Goal: Transaction & Acquisition: Purchase product/service

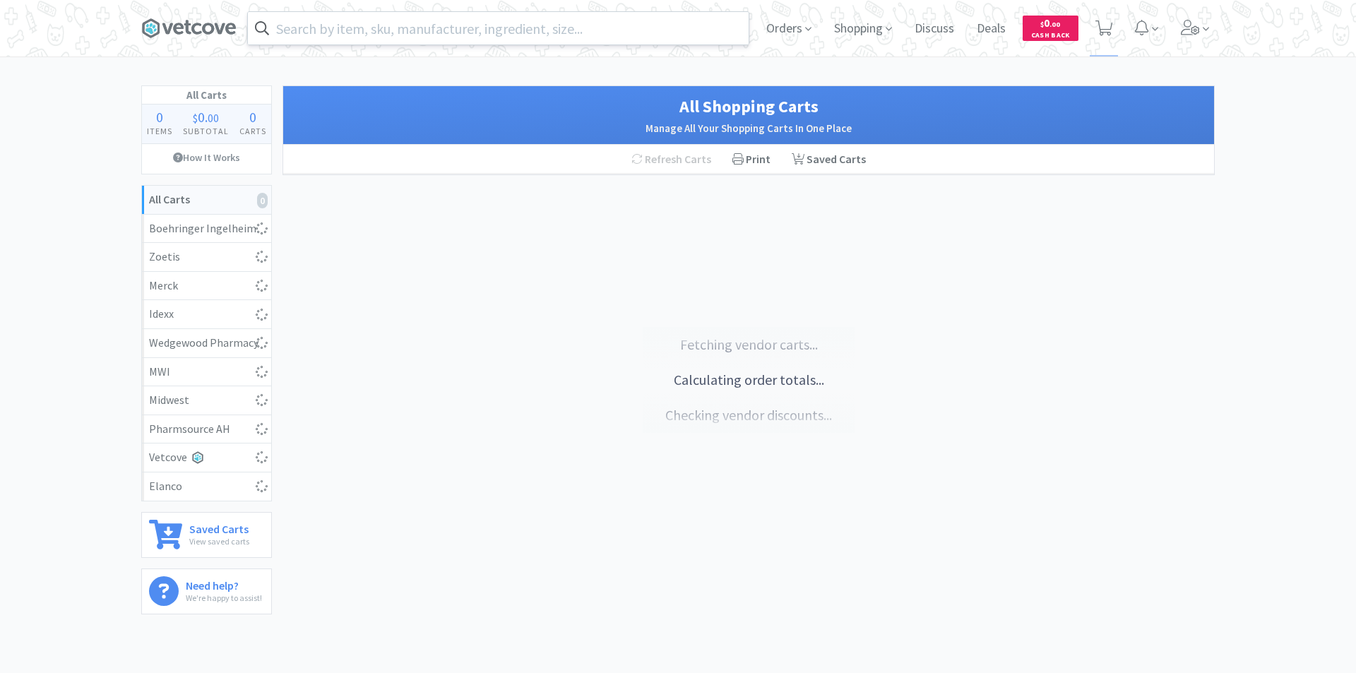
click at [475, 25] on input "text" at bounding box center [498, 28] width 501 height 32
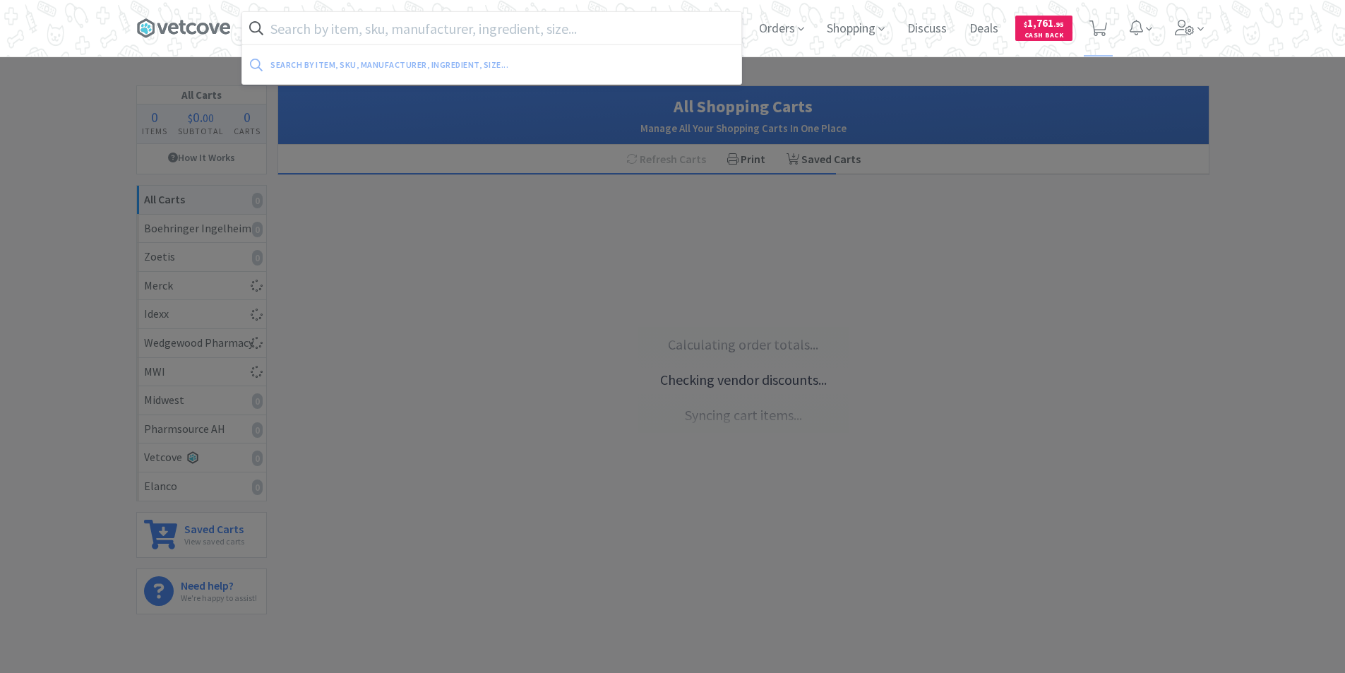
select select "10"
select select "5"
select select "4"
select select "1"
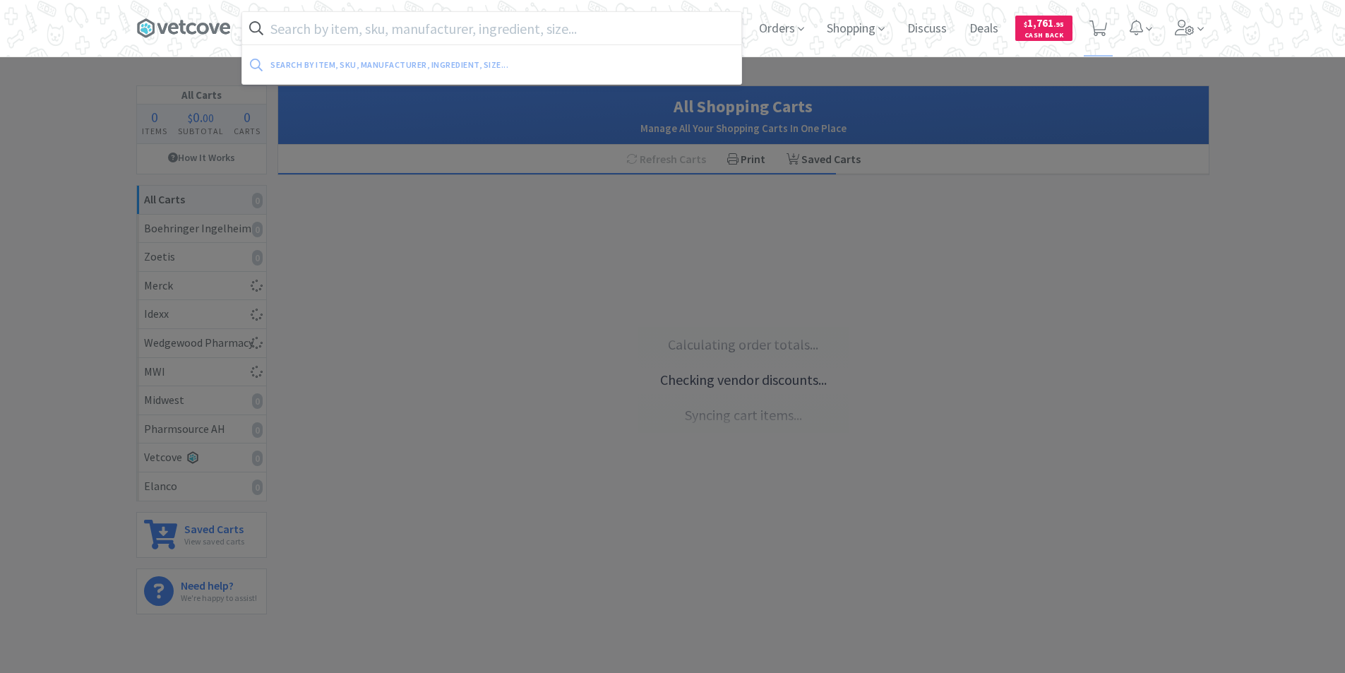
select select "10"
select select "2"
select select "10"
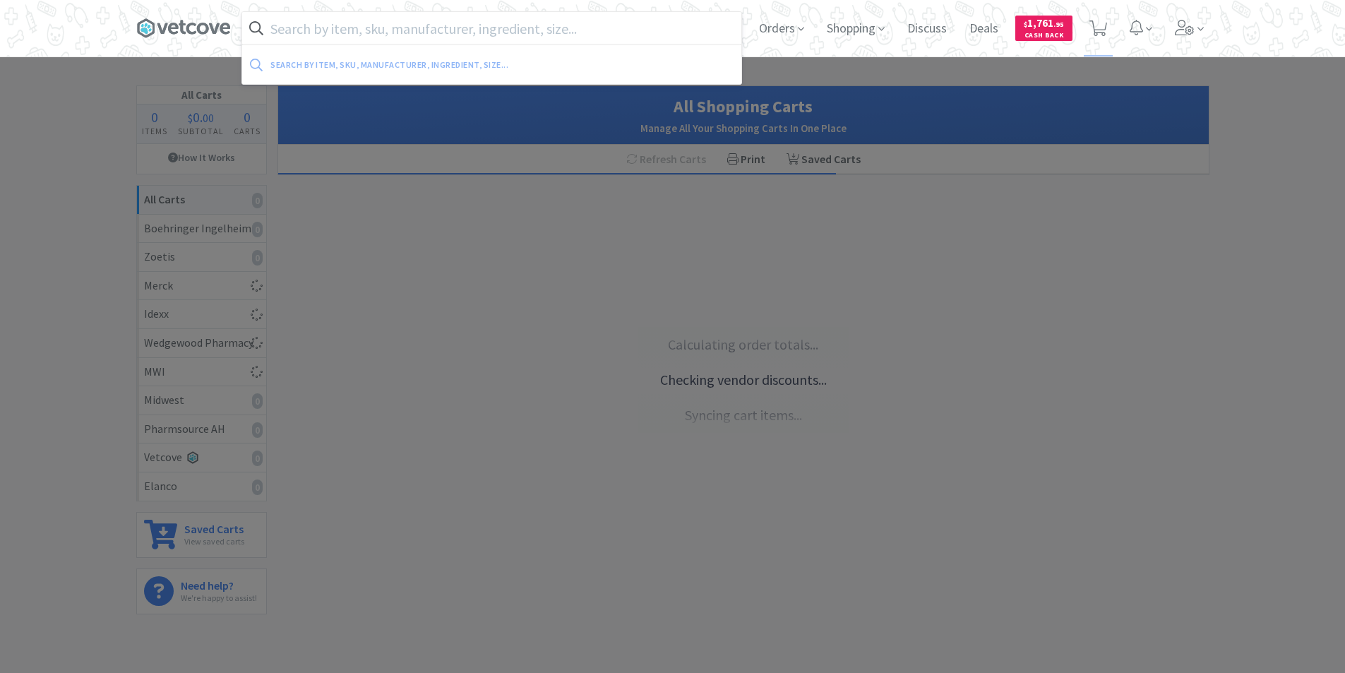
select select "10"
select select "4"
select select "1"
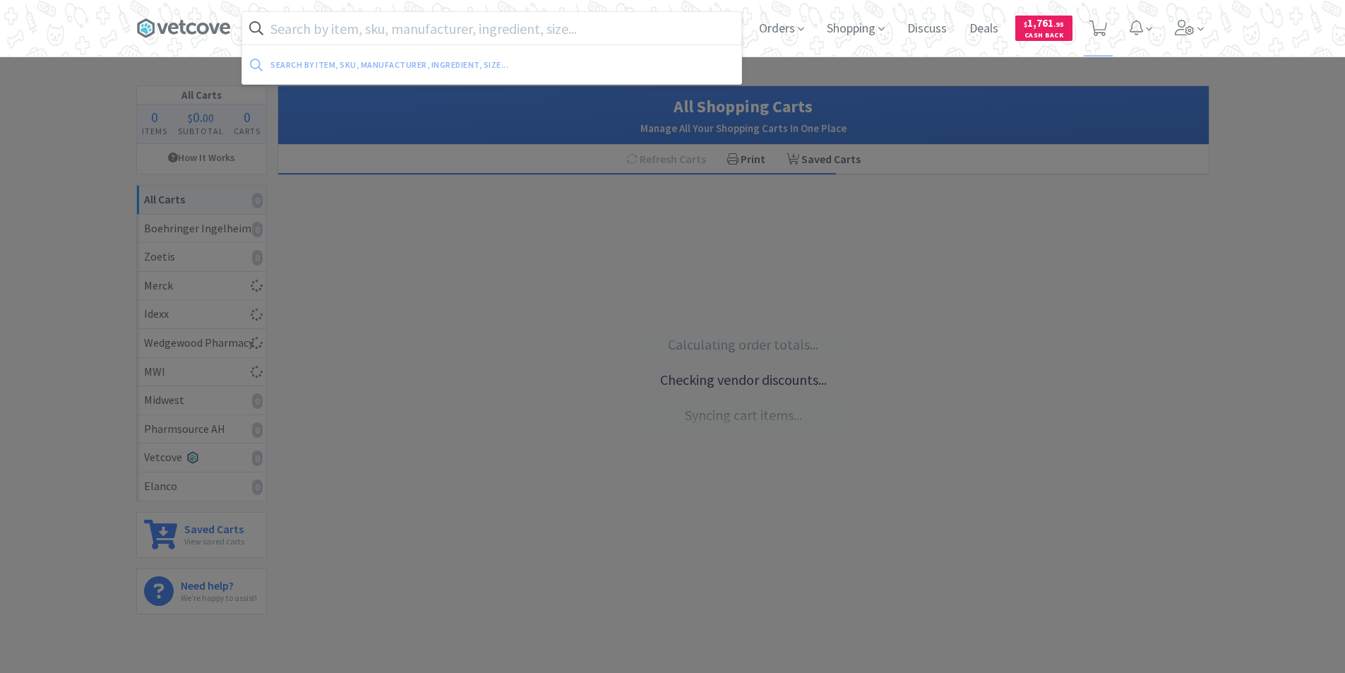
select select "1"
select select "4"
select select "24"
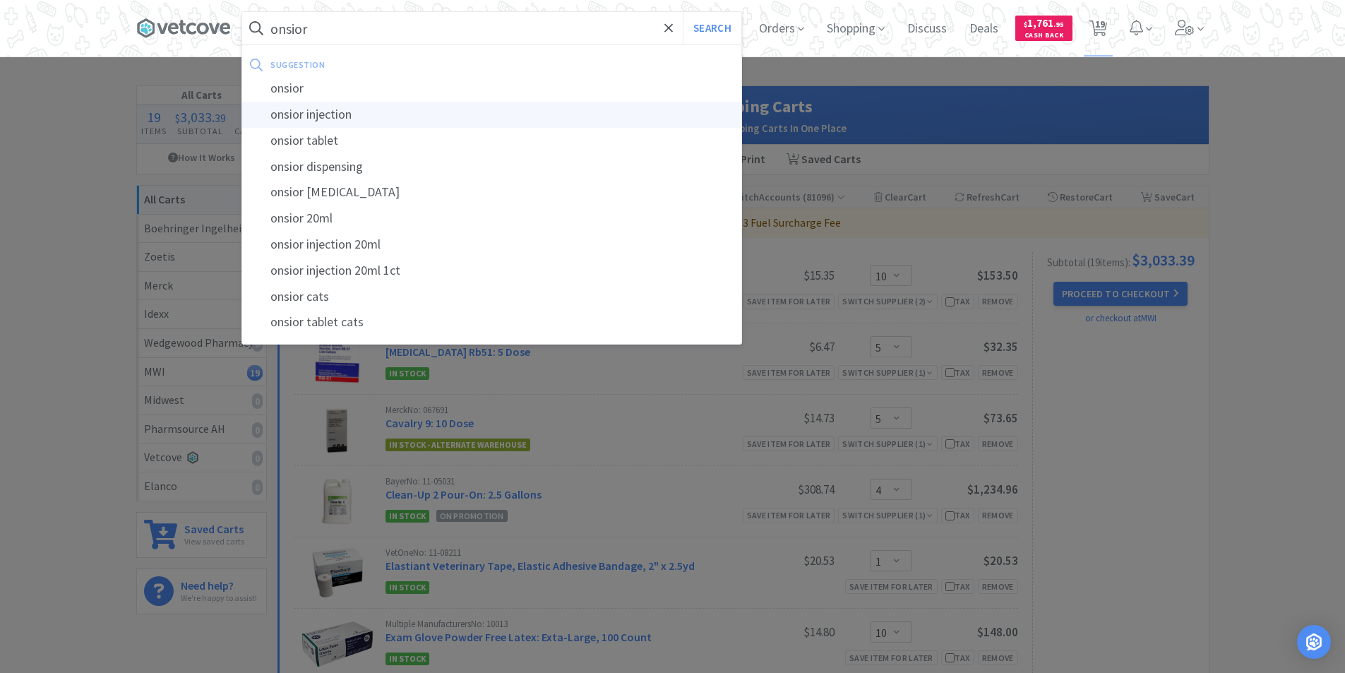
click at [352, 112] on div "onsior injection" at bounding box center [491, 115] width 499 height 26
type input "onsior injection"
select select "10"
select select "5"
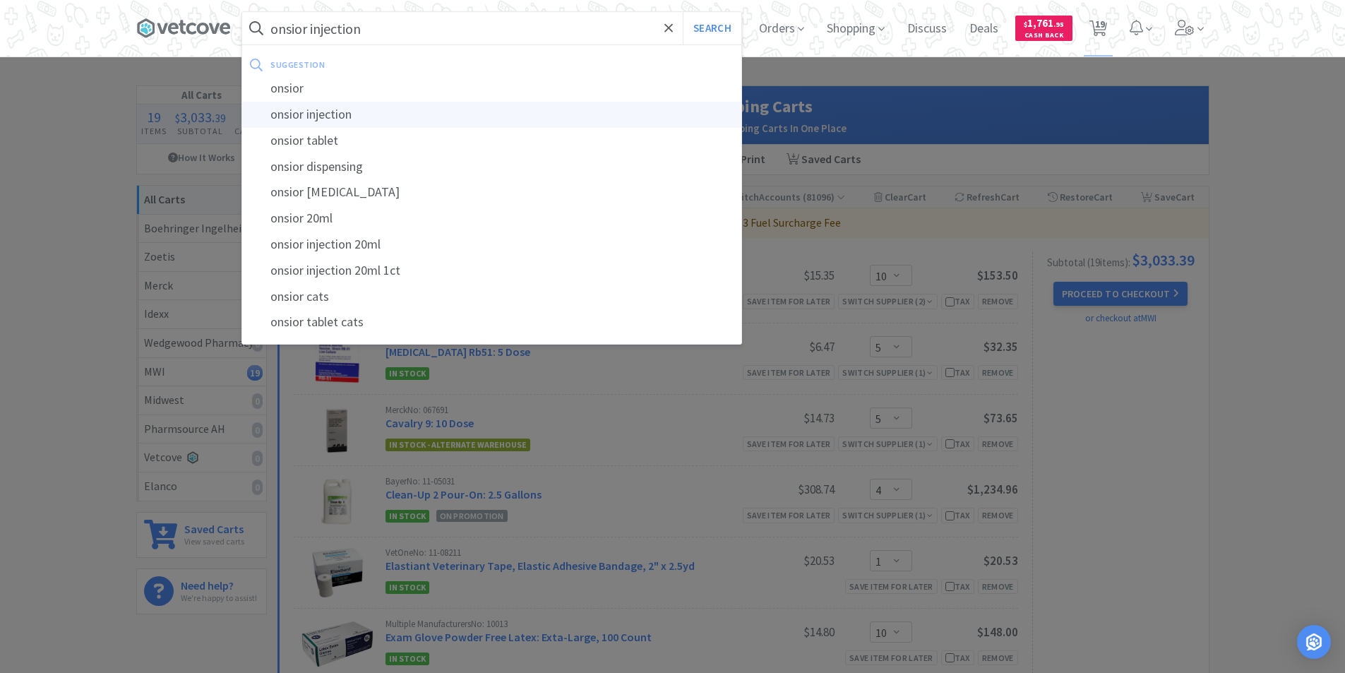
select select "4"
select select "1"
select select "10"
select select "2"
select select "10"
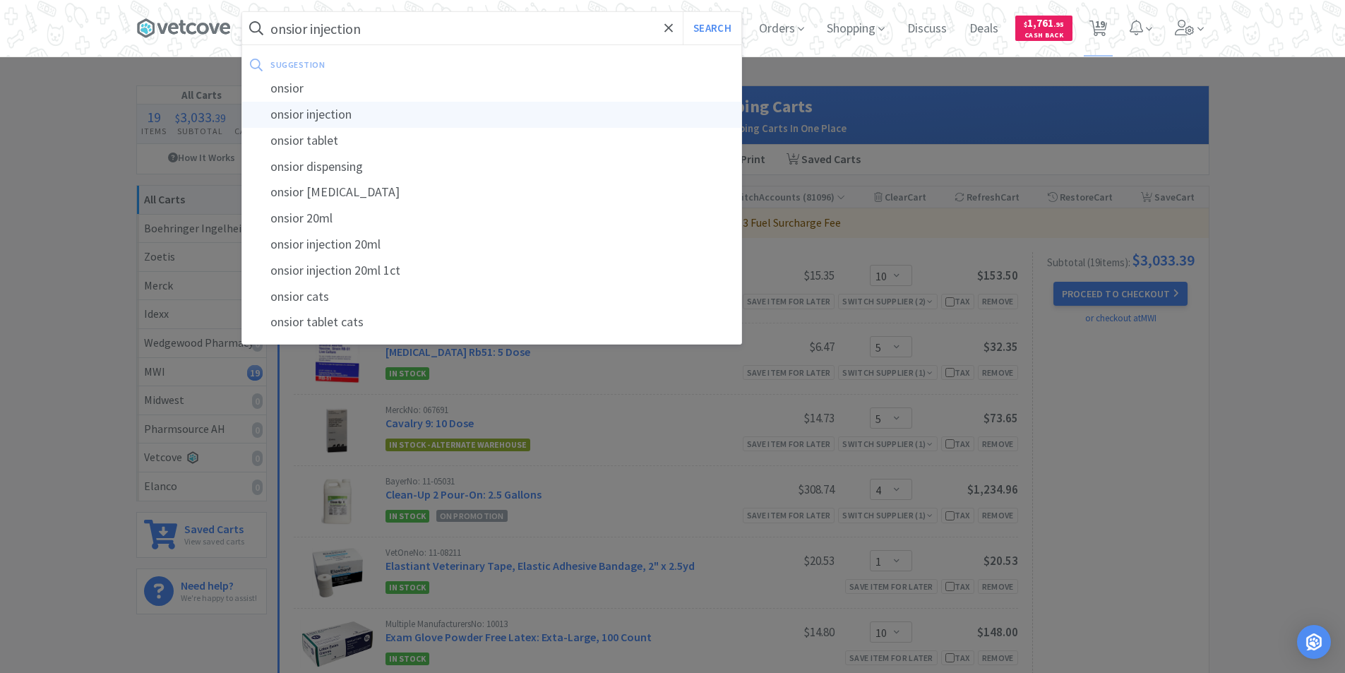
select select "10"
select select "4"
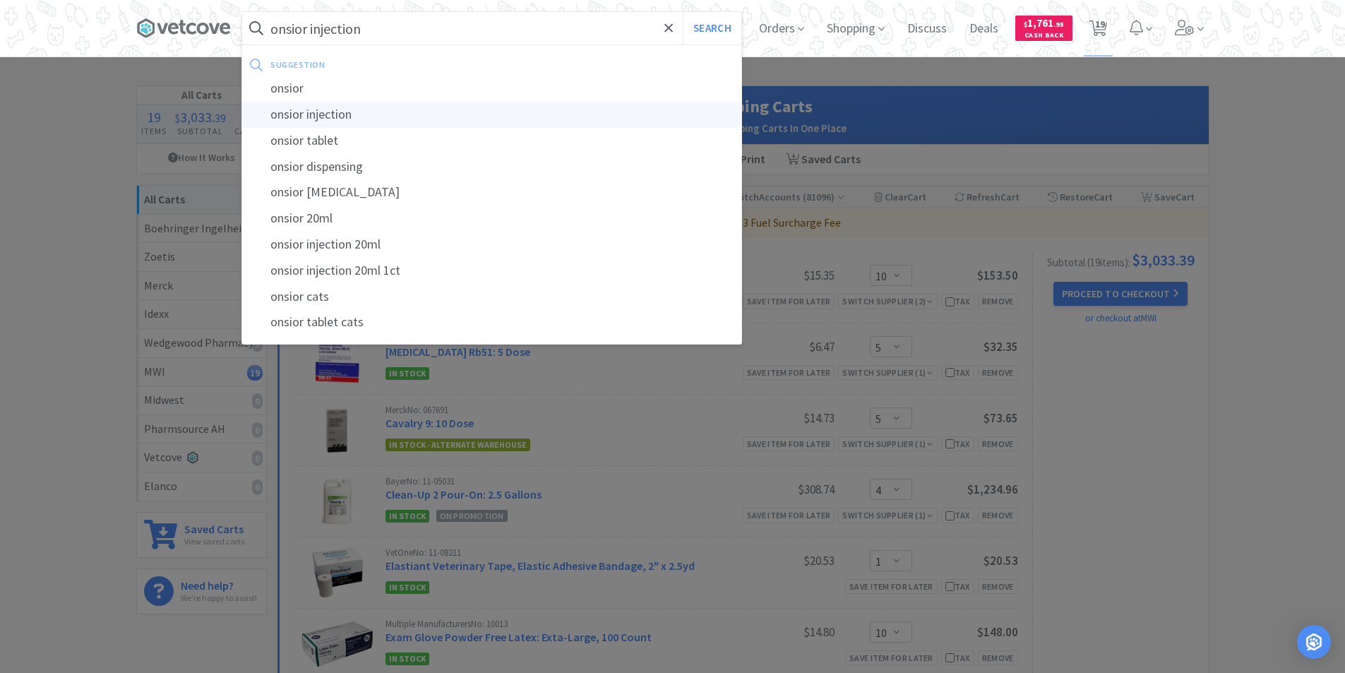
select select "1"
select select "4"
select select "24"
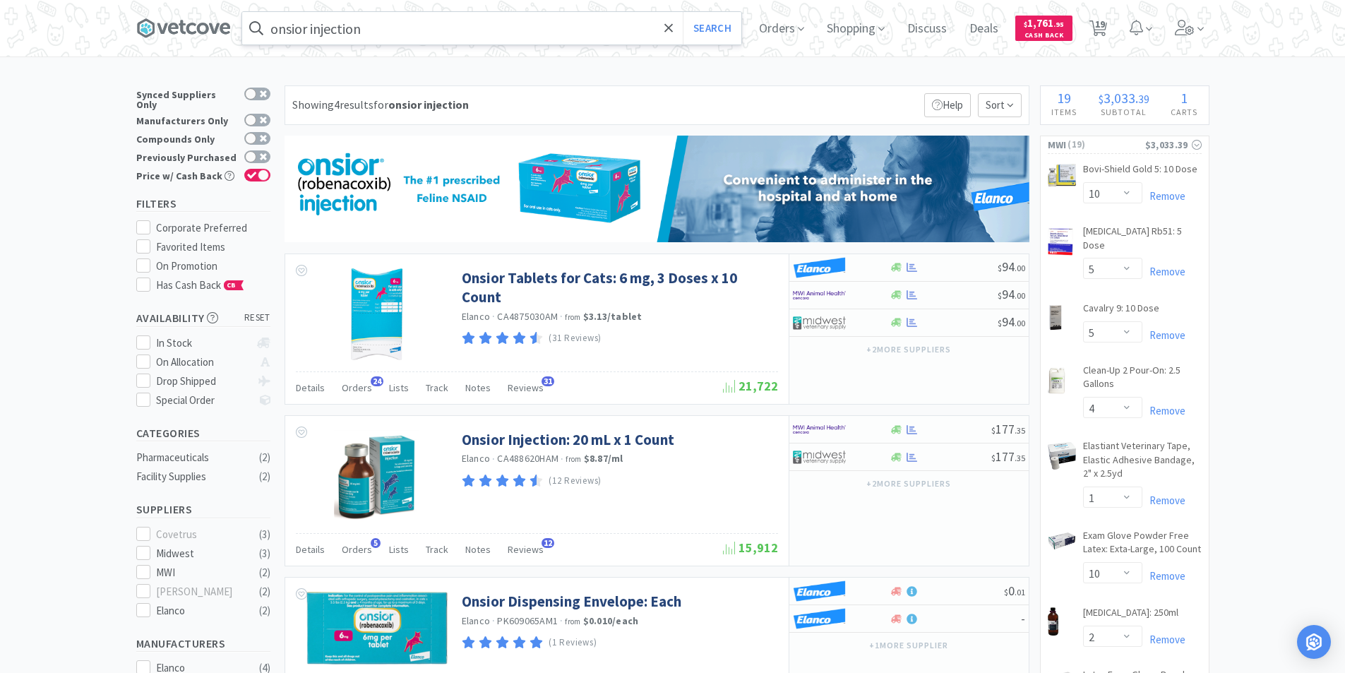
click at [455, 49] on div "onsior injection Search Orders Shopping Discuss Discuss Deals Deals $ 1,761 . 9…" at bounding box center [672, 28] width 1073 height 56
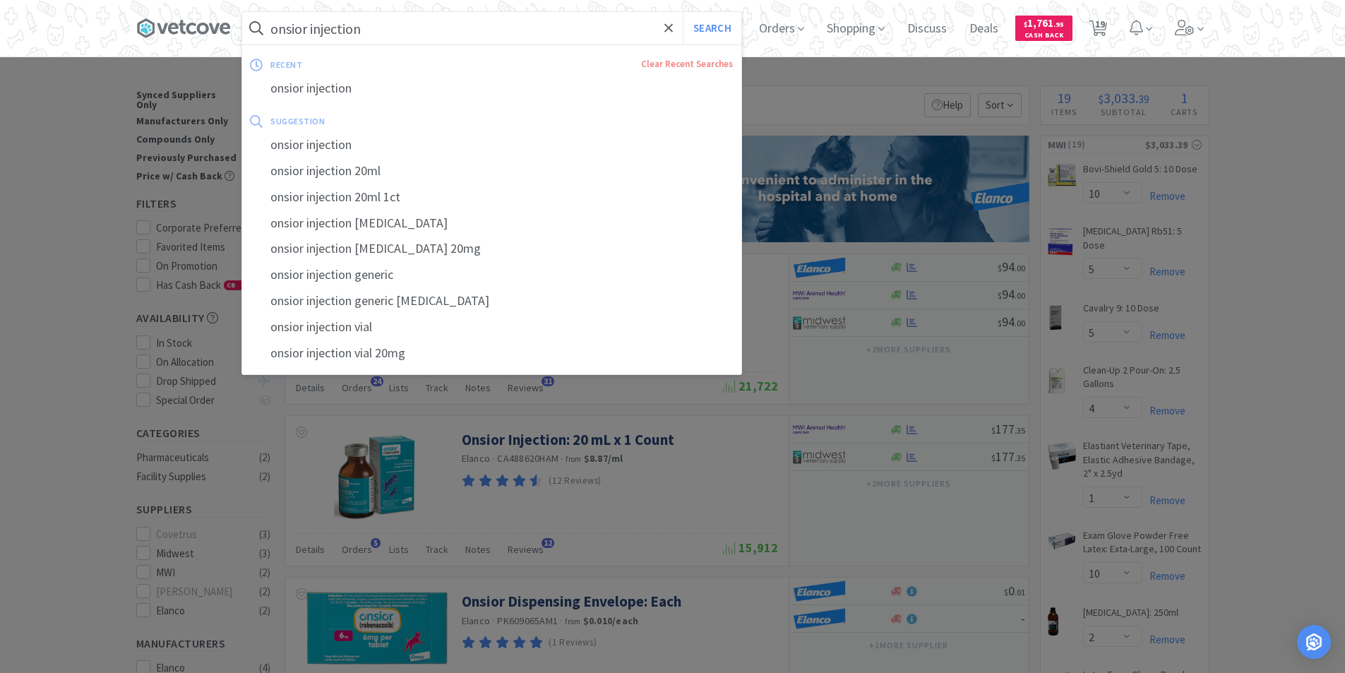
click at [438, 29] on input "onsior injection" at bounding box center [491, 28] width 499 height 32
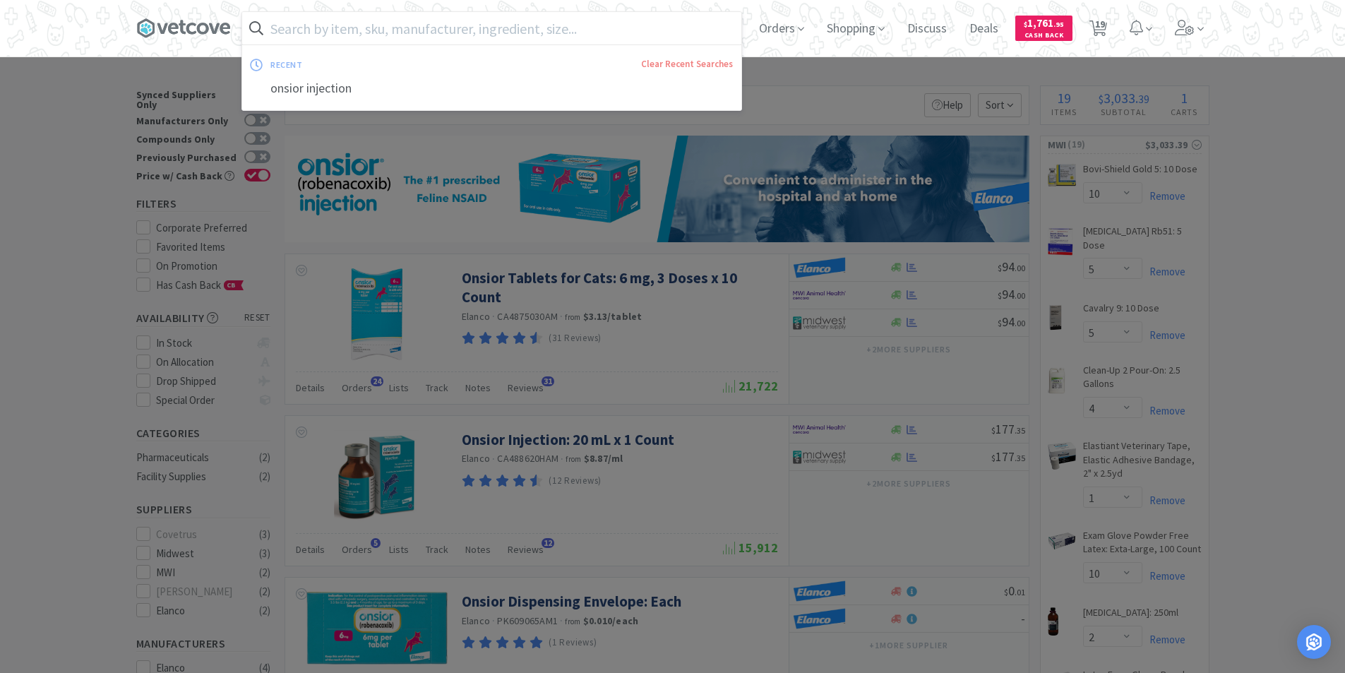
paste input "PROFENDER FELINE LG. PURP 11 - 17.6 LBS."
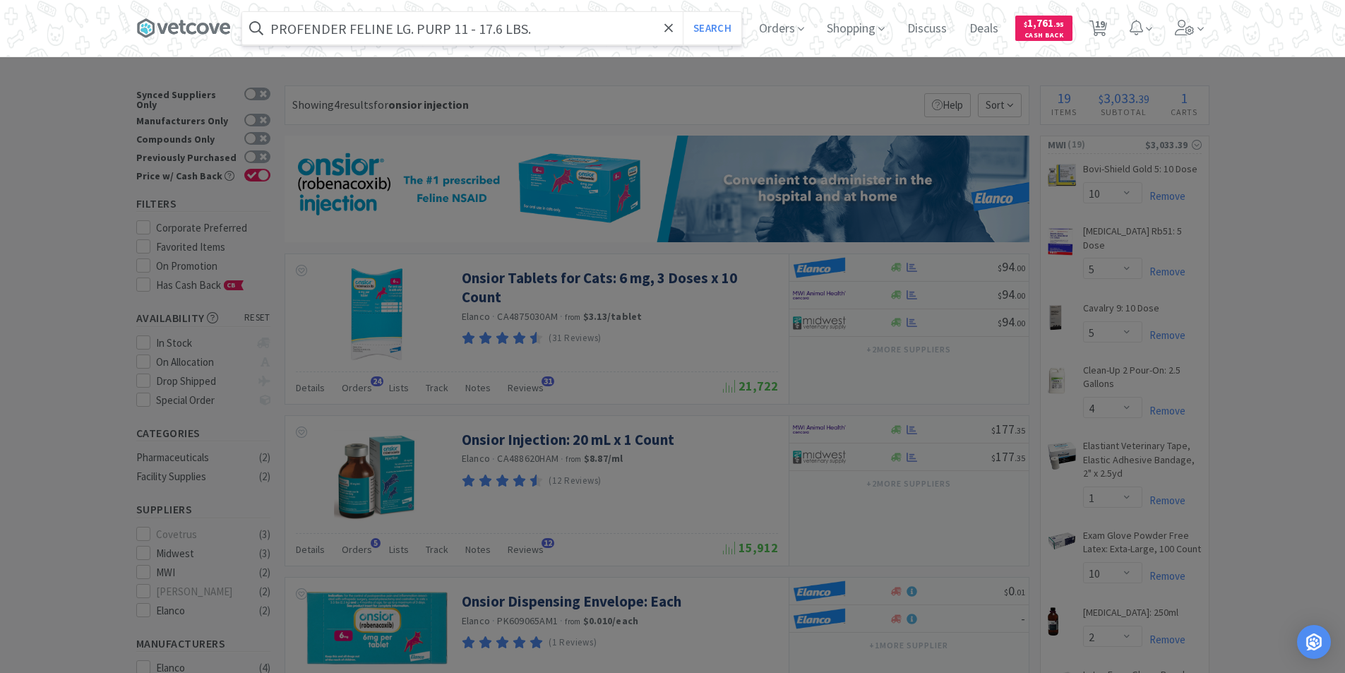
click at [683, 12] on button "Search" at bounding box center [712, 28] width 59 height 32
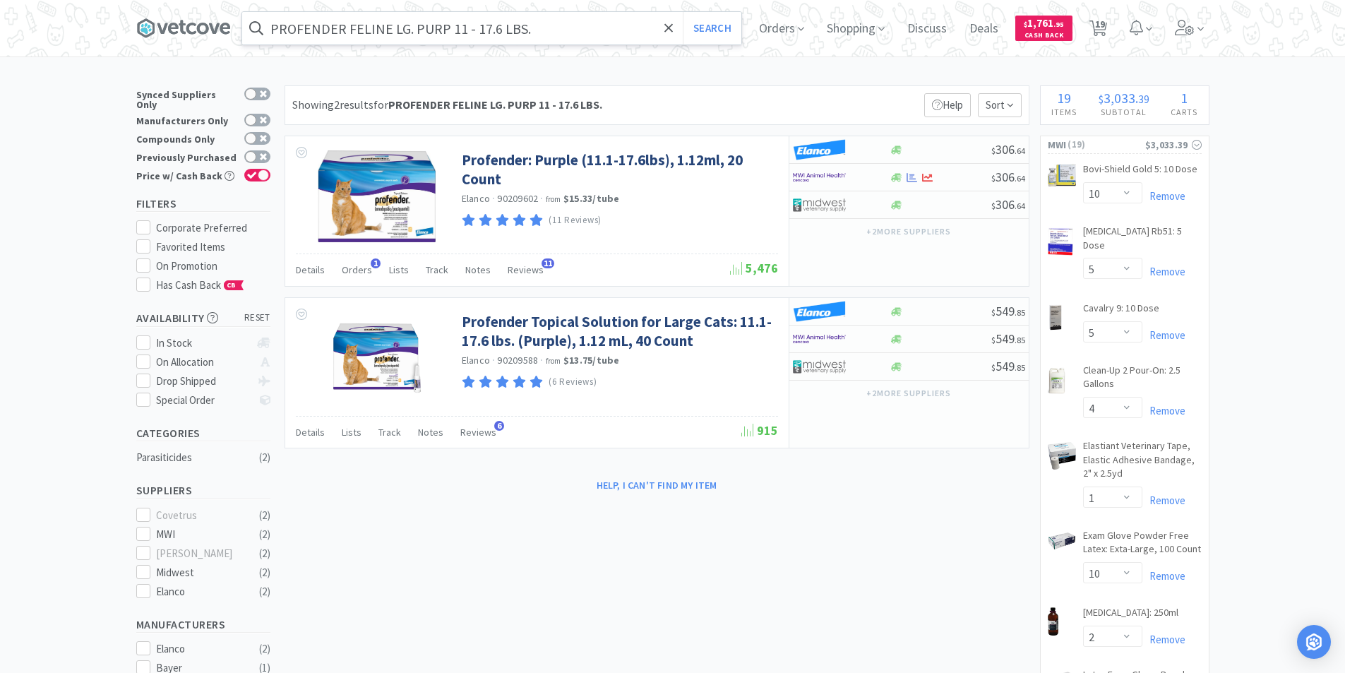
click at [592, 25] on input "PROFENDER FELINE LG. PURP 11 - 17.6 LBS." at bounding box center [491, 28] width 499 height 32
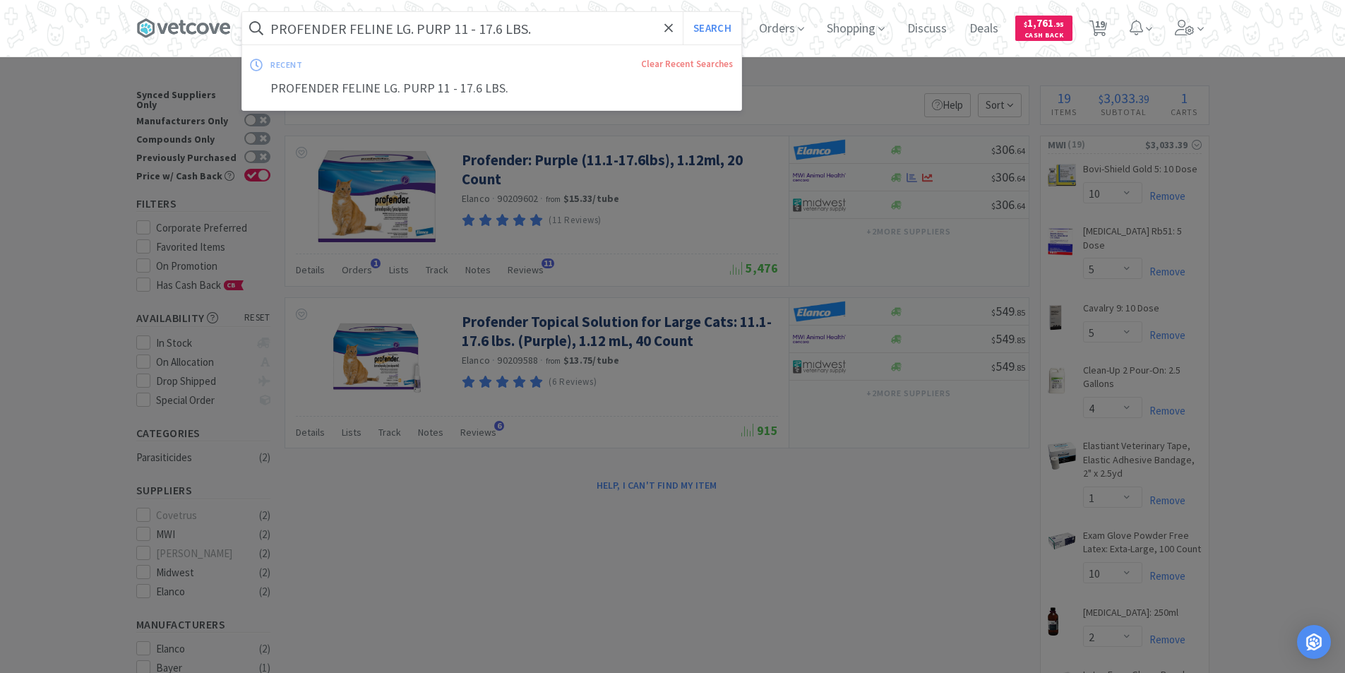
paste input "5.5-11"
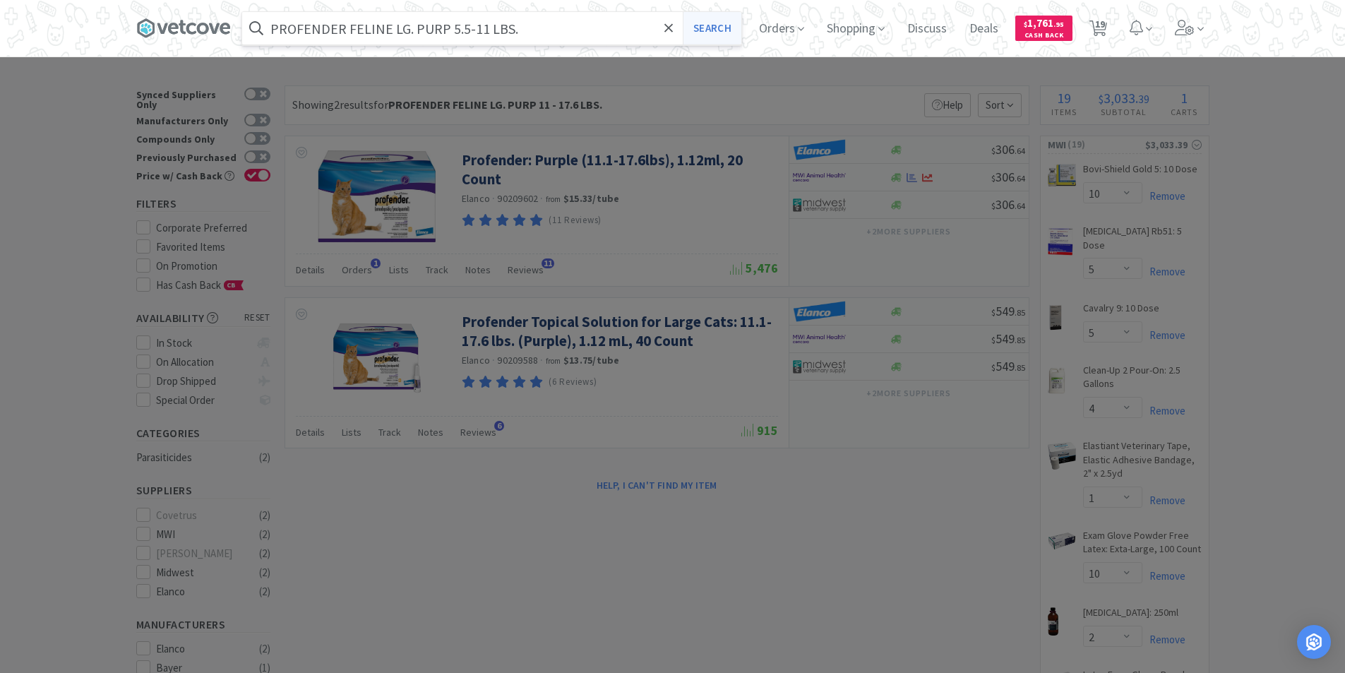
click at [713, 23] on button "Search" at bounding box center [712, 28] width 59 height 32
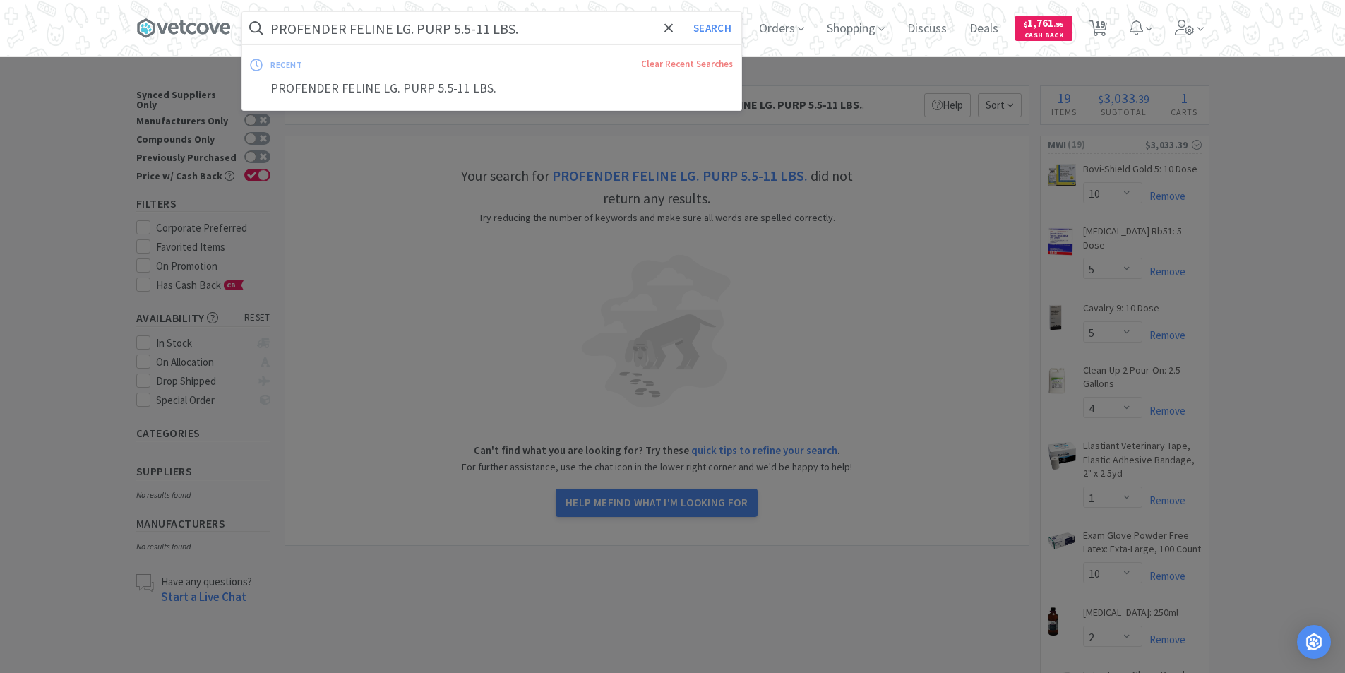
click at [453, 26] on input "PROFENDER FELINE LG. PURP 5.5-11 LBS." at bounding box center [491, 28] width 499 height 32
click at [451, 28] on input "PROFENDER FELINE LG. PURP 5.5-11 LBS." at bounding box center [491, 28] width 499 height 32
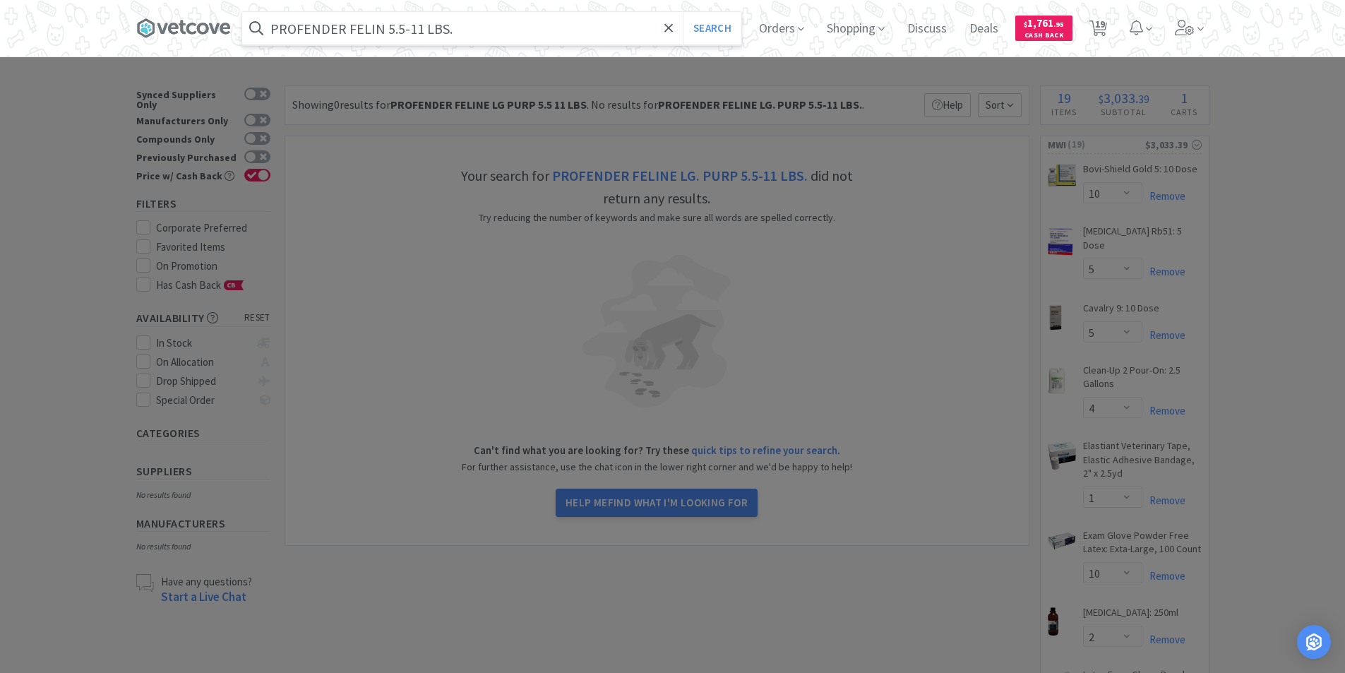
type input "PROFENDER FELIN 5.5-11 LBS."
click at [683, 12] on button "Search" at bounding box center [712, 28] width 59 height 32
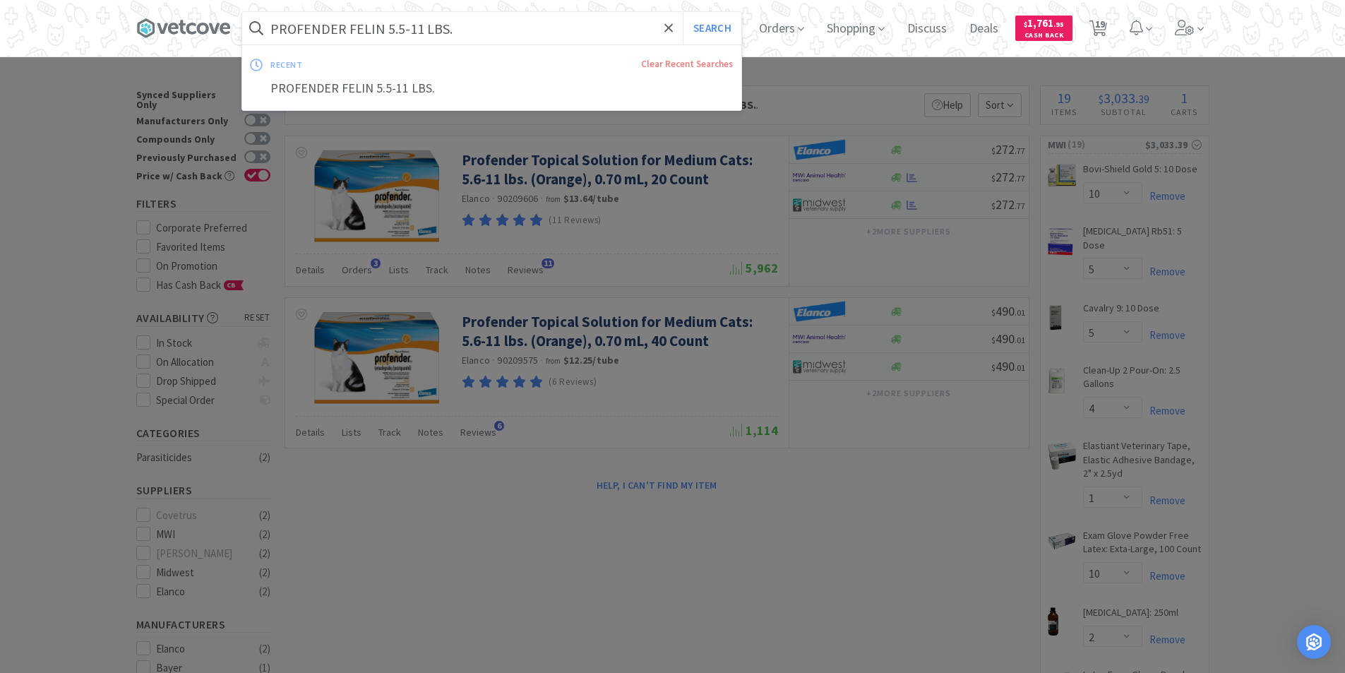
click at [513, 25] on input "PROFENDER FELIN 5.5-11 LBS." at bounding box center [491, 28] width 499 height 32
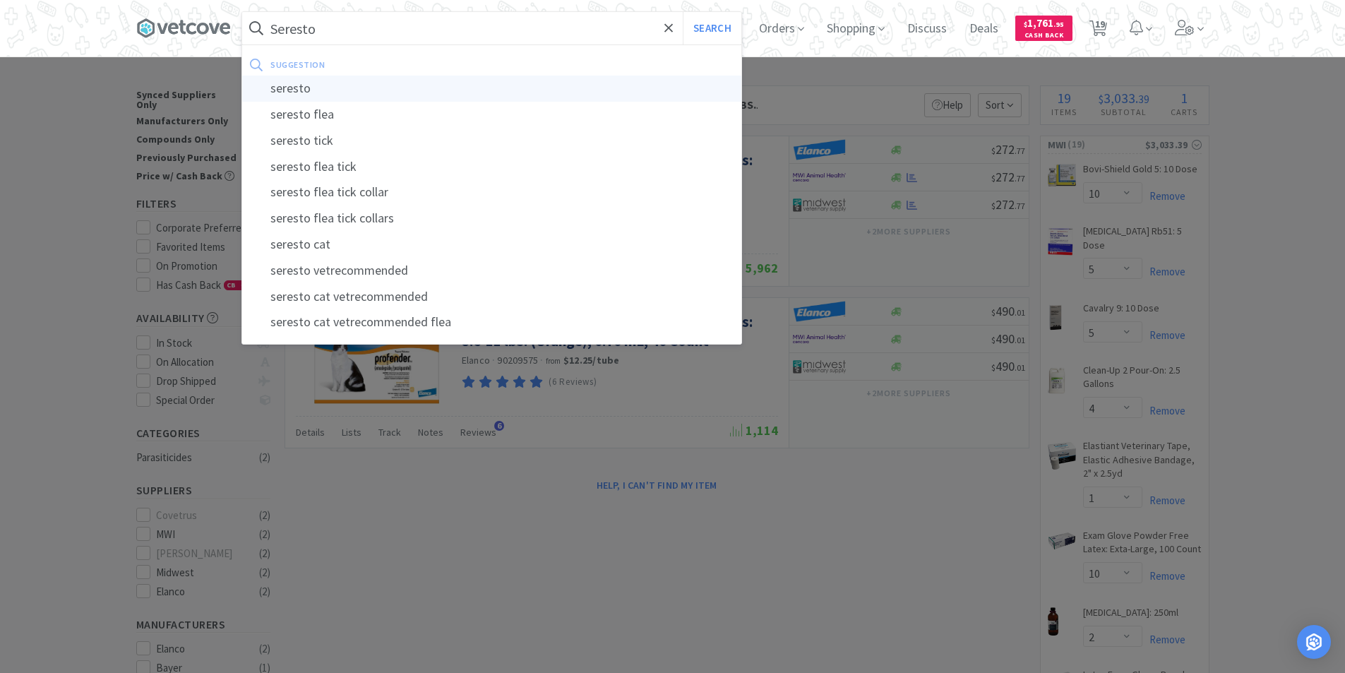
click at [304, 92] on div "seresto" at bounding box center [491, 89] width 499 height 26
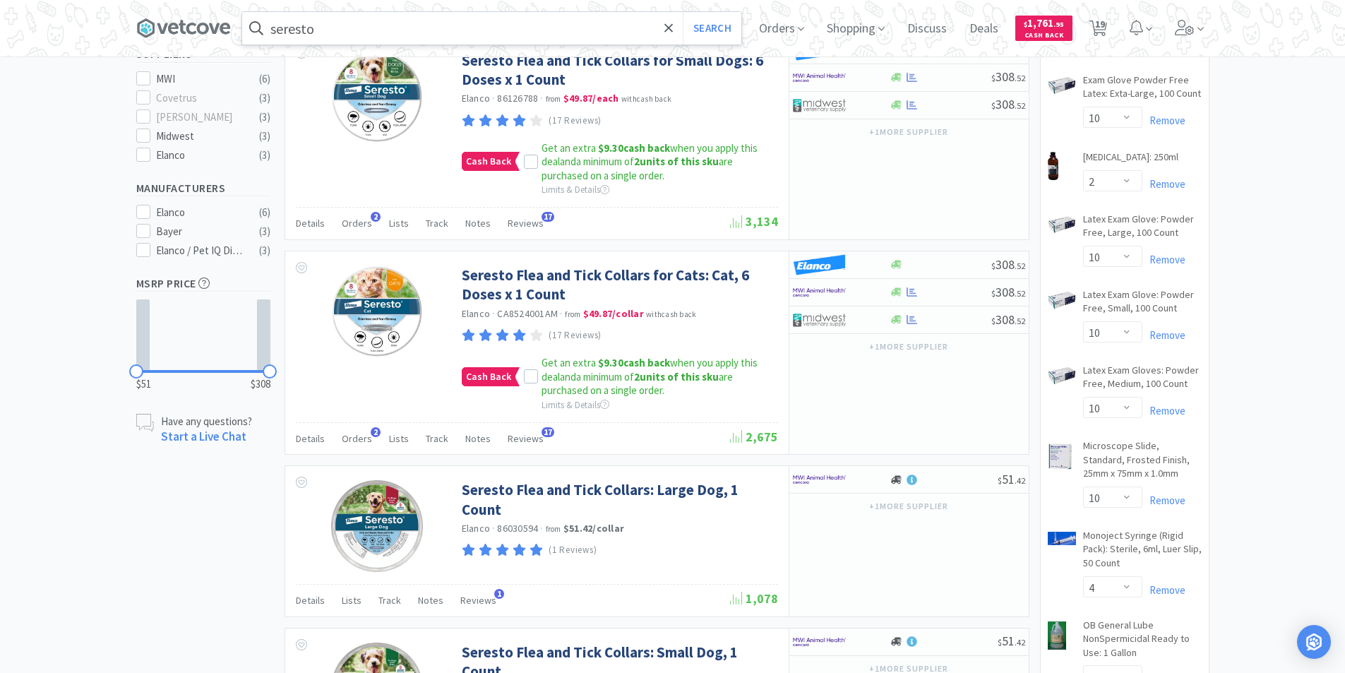
scroll to position [419, 0]
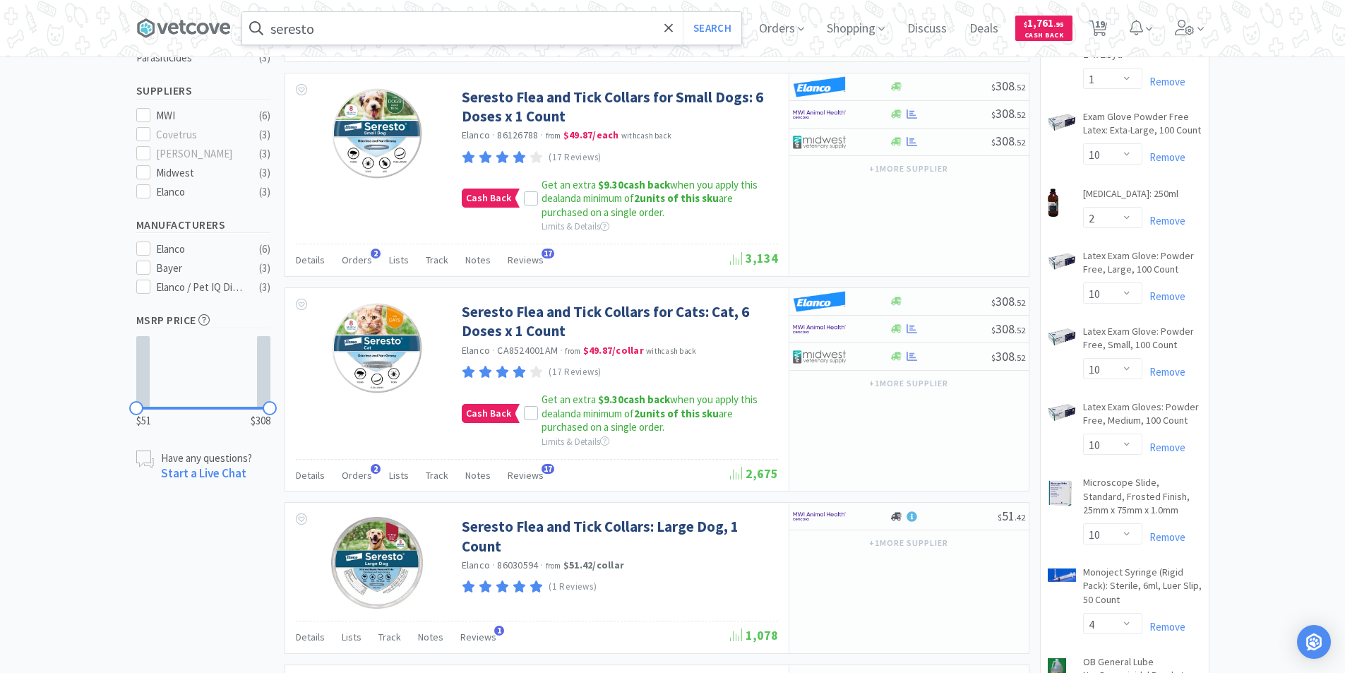
click at [388, 26] on input "seresto" at bounding box center [491, 28] width 499 height 32
click at [202, 519] on div at bounding box center [672, 336] width 1345 height 673
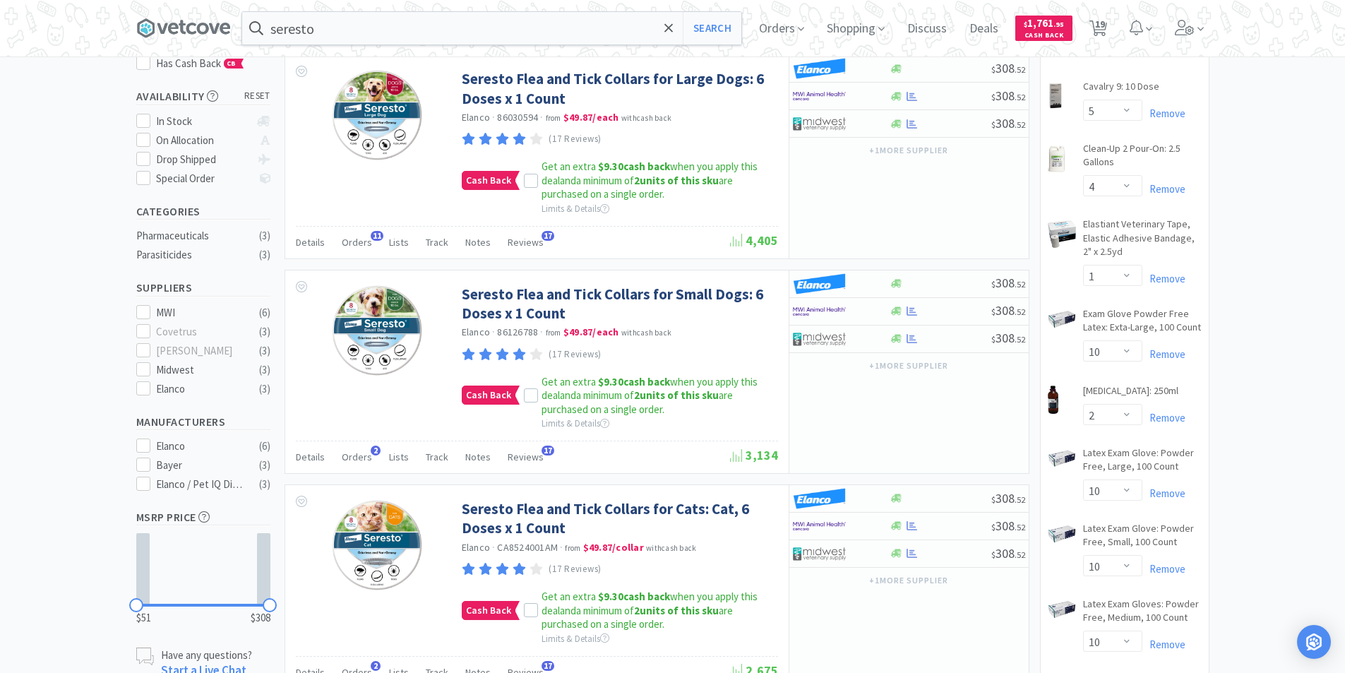
scroll to position [207, 0]
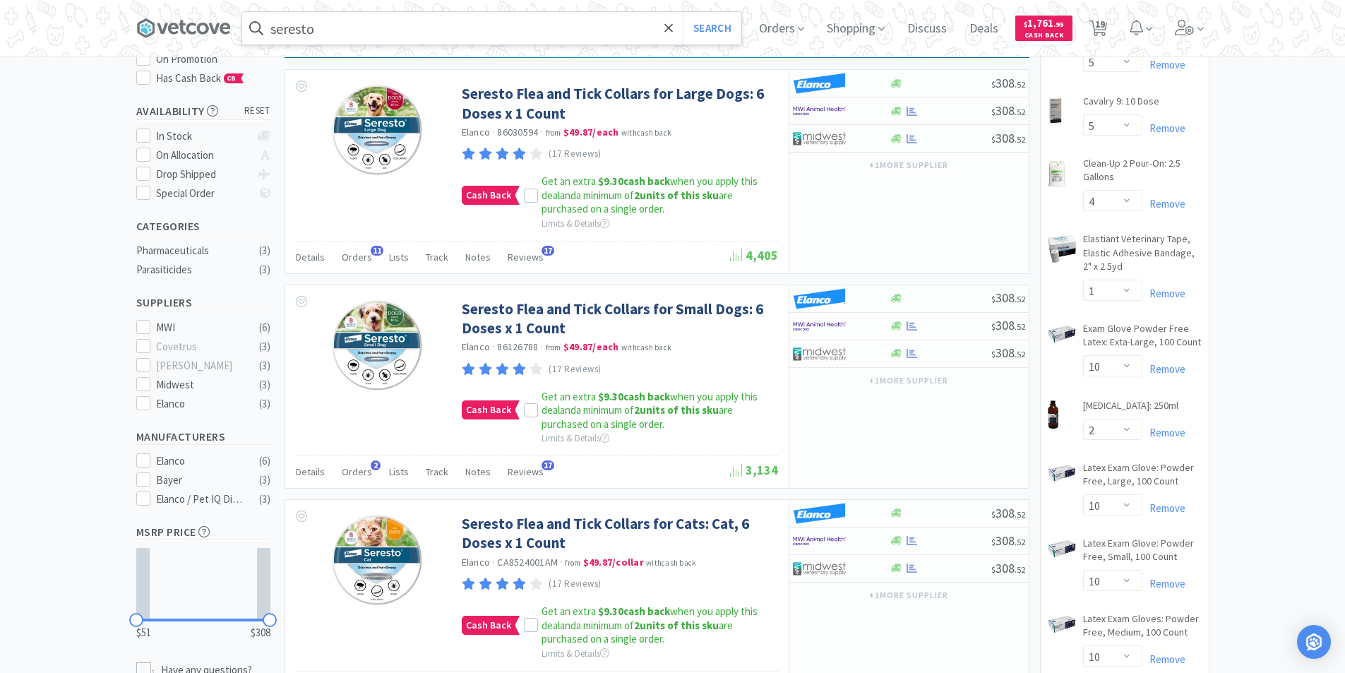
click at [386, 35] on input "seresto" at bounding box center [491, 28] width 499 height 32
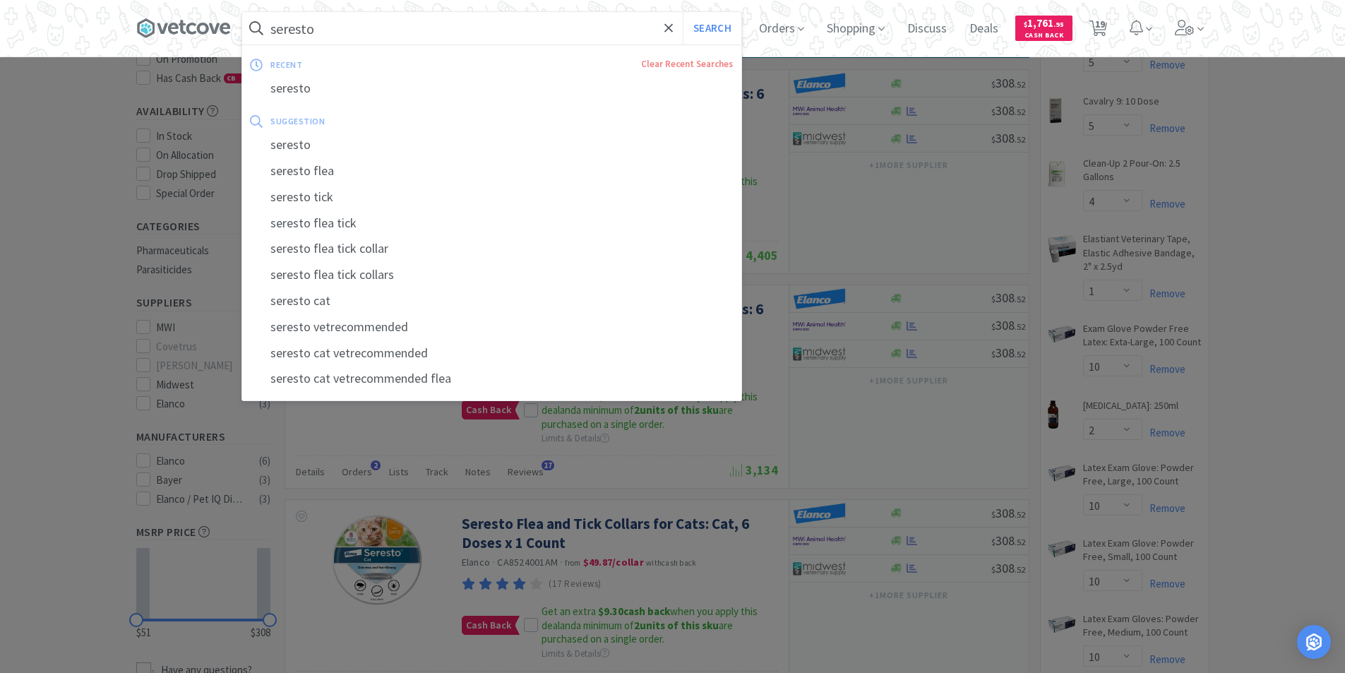
paste input "Veraflox Oral Suspension 2.5% 15 mL"
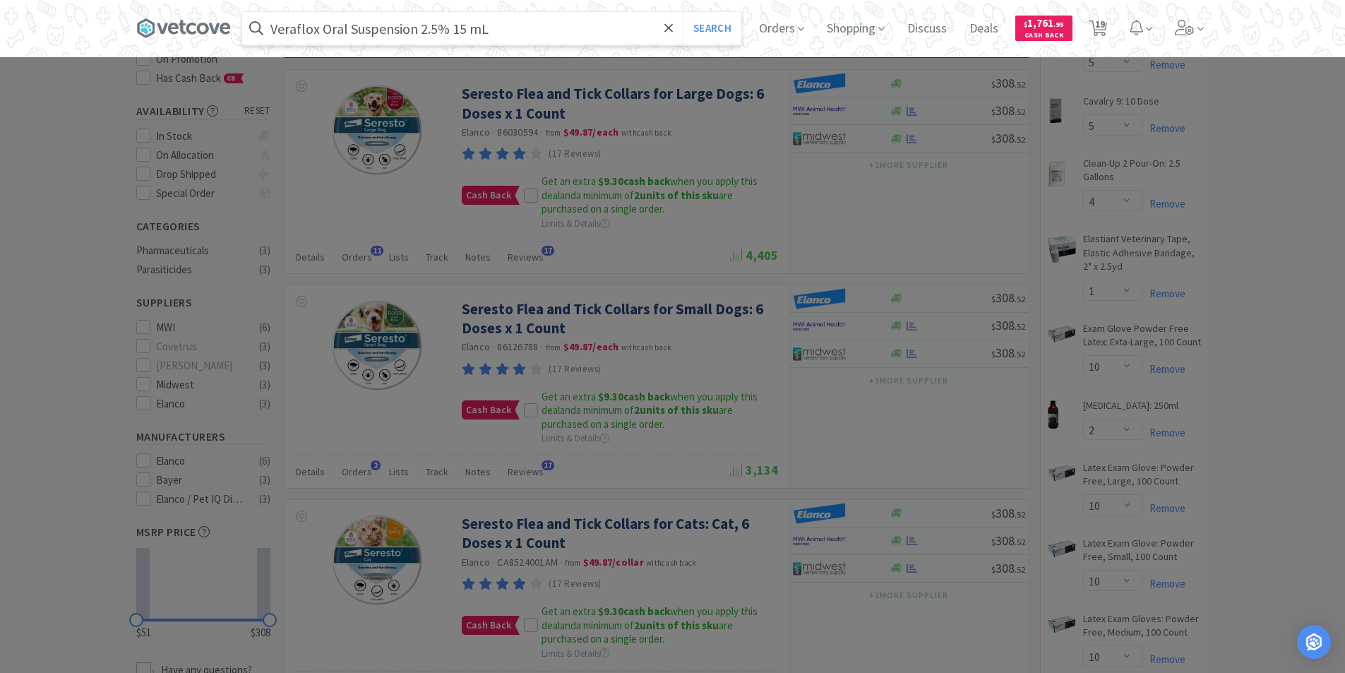
type input "Veraflox Oral Suspension 2.5% 15 mL"
click at [683, 12] on button "Search" at bounding box center [712, 28] width 59 height 32
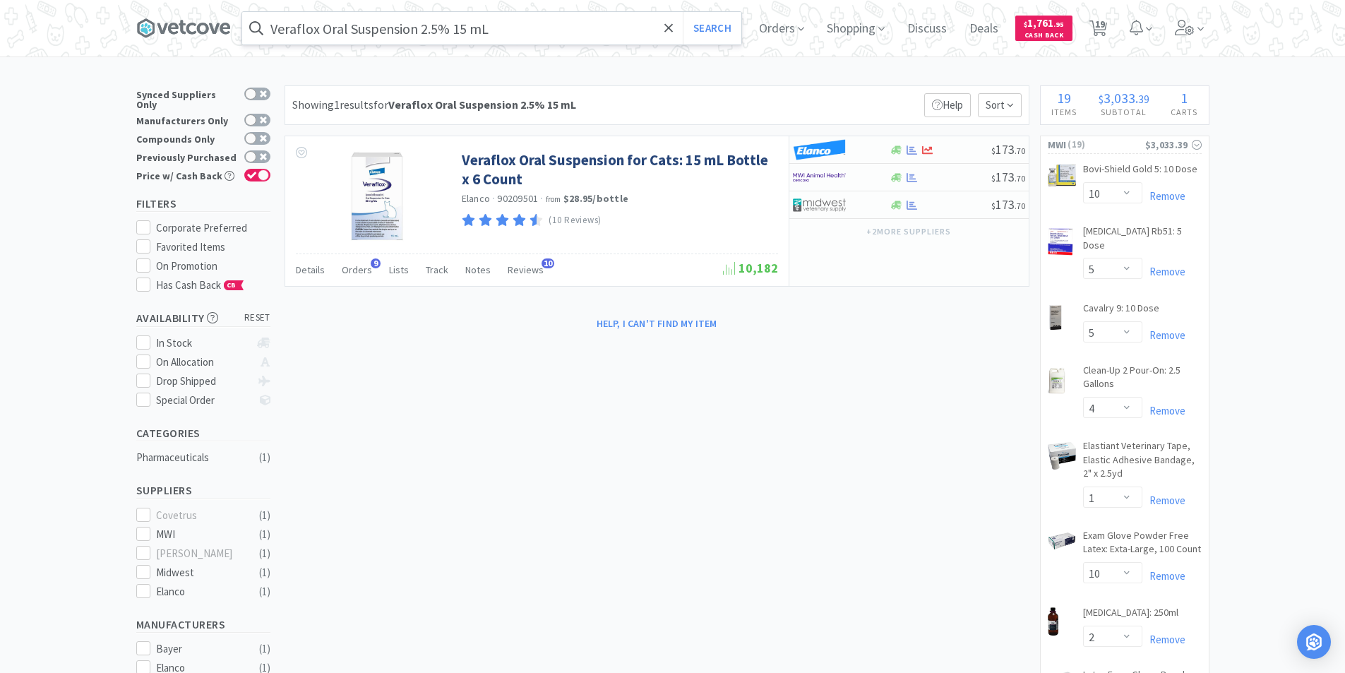
click at [559, 32] on input "Veraflox Oral Suspension 2.5% 15 mL" at bounding box center [491, 28] width 499 height 32
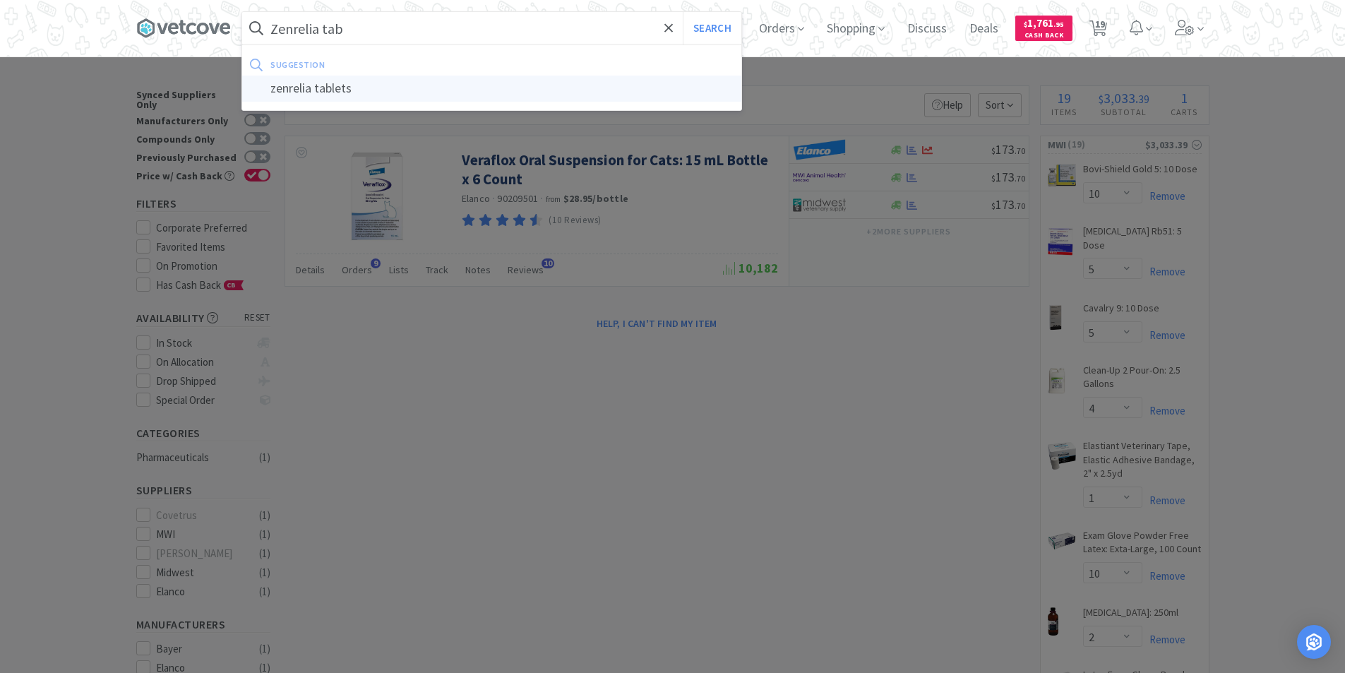
click at [356, 93] on div "zenrelia tablets" at bounding box center [491, 89] width 499 height 26
type input "zenrelia tablets"
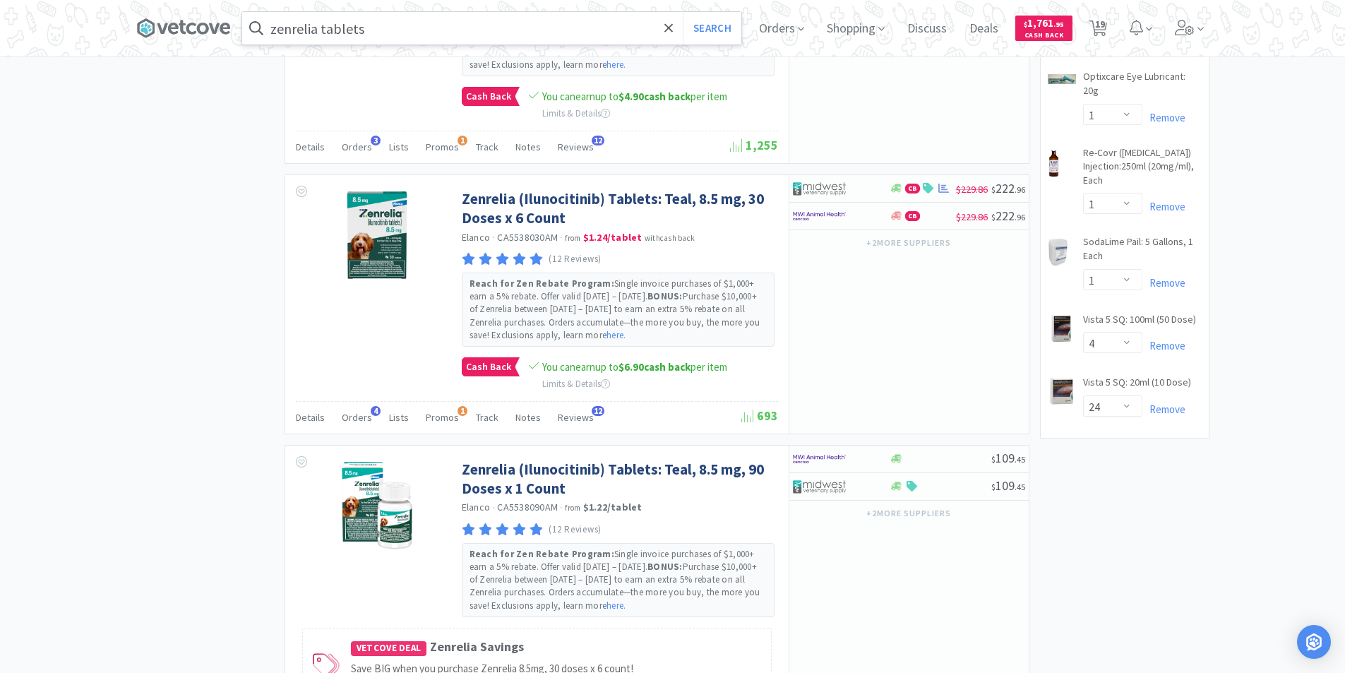
scroll to position [1059, 0]
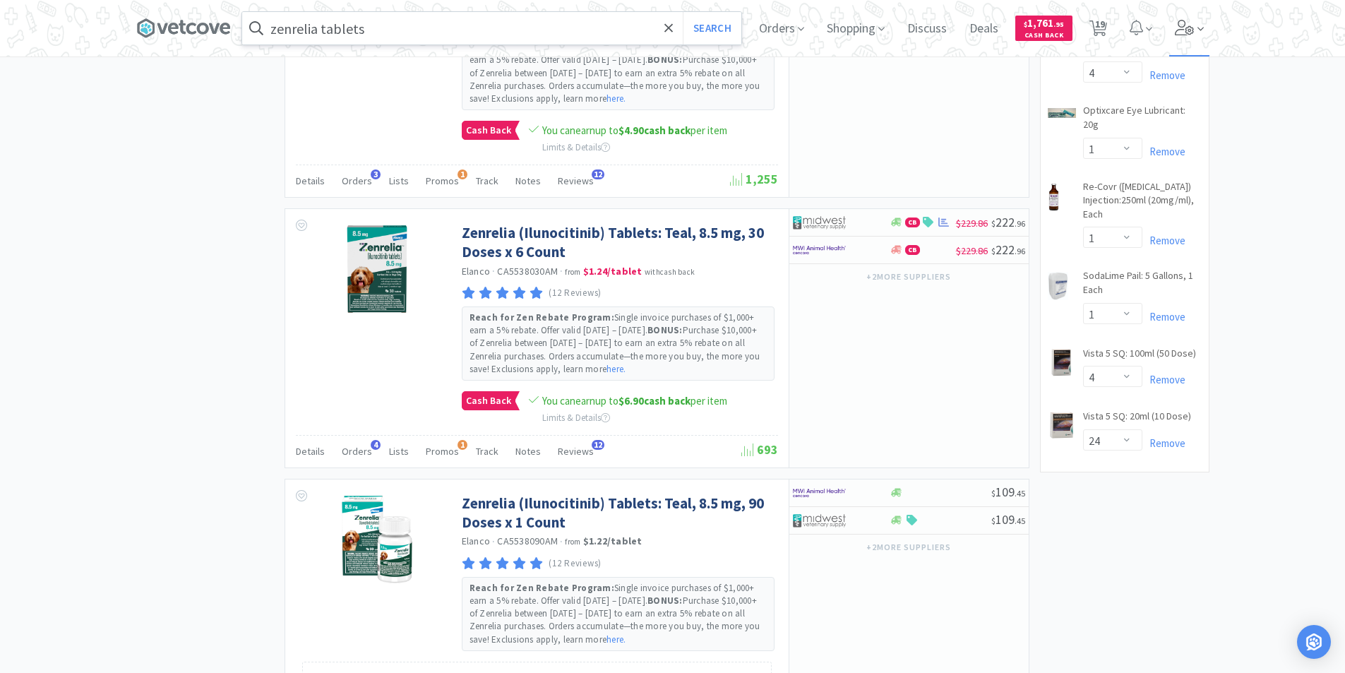
click at [1200, 31] on span at bounding box center [1189, 28] width 40 height 56
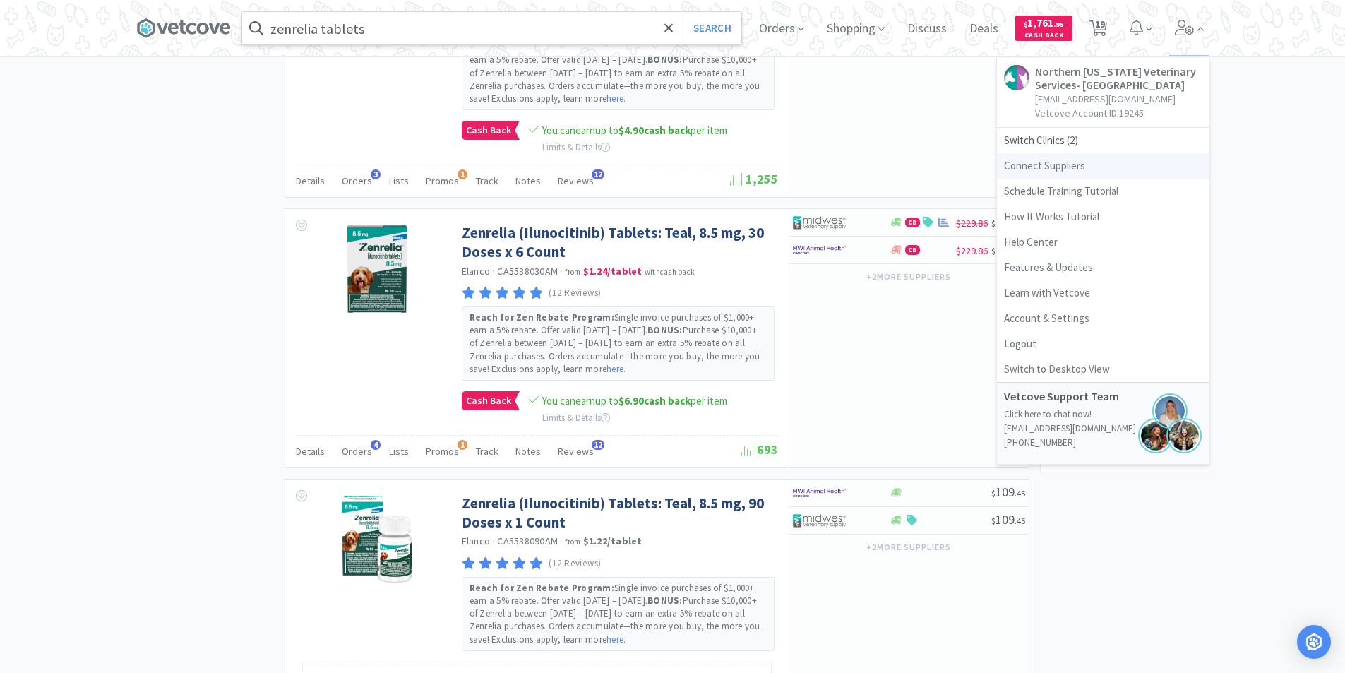
click at [1072, 162] on link "Connect Suppliers" at bounding box center [1103, 165] width 212 height 25
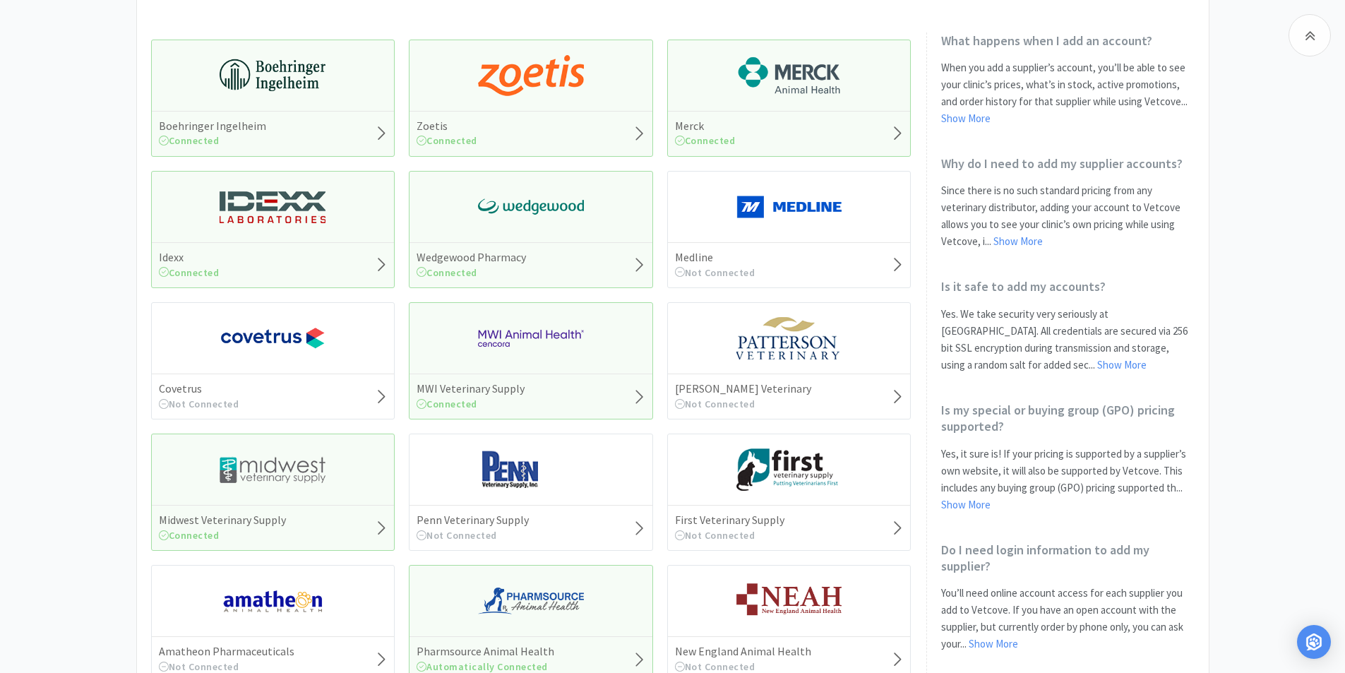
scroll to position [282, 0]
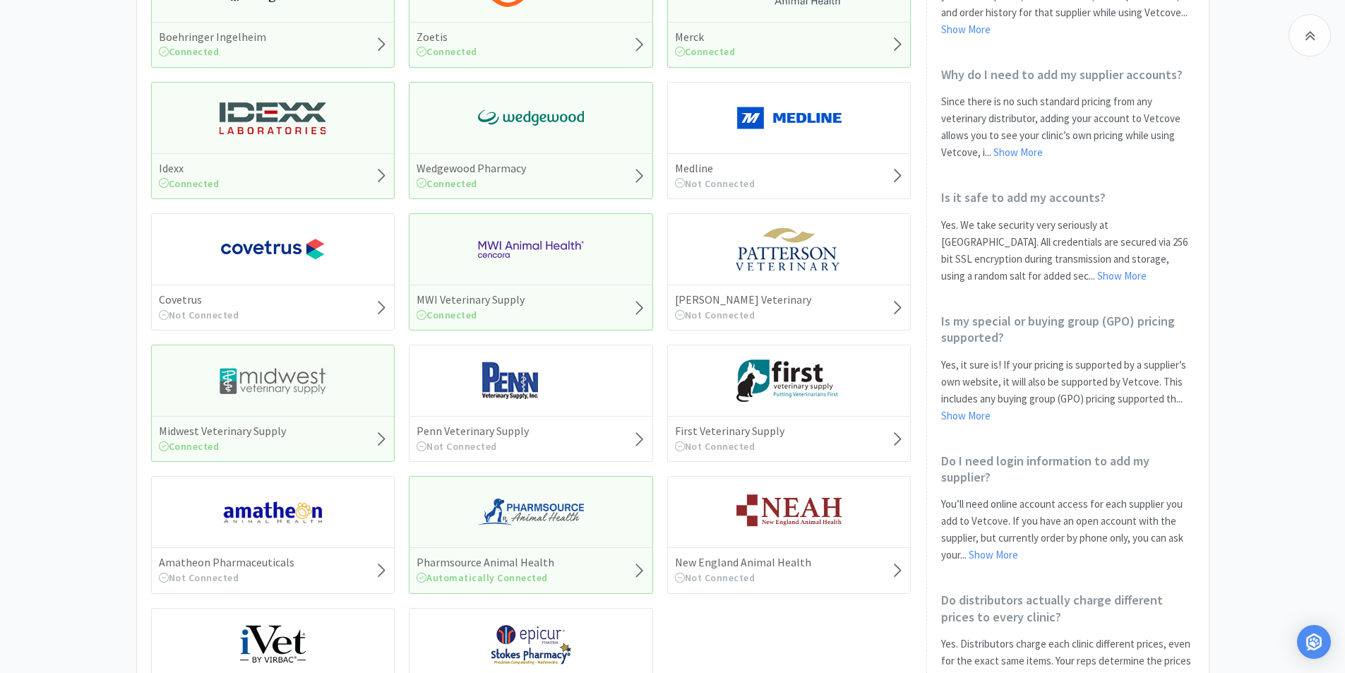
click at [376, 437] on icon at bounding box center [381, 439] width 13 height 20
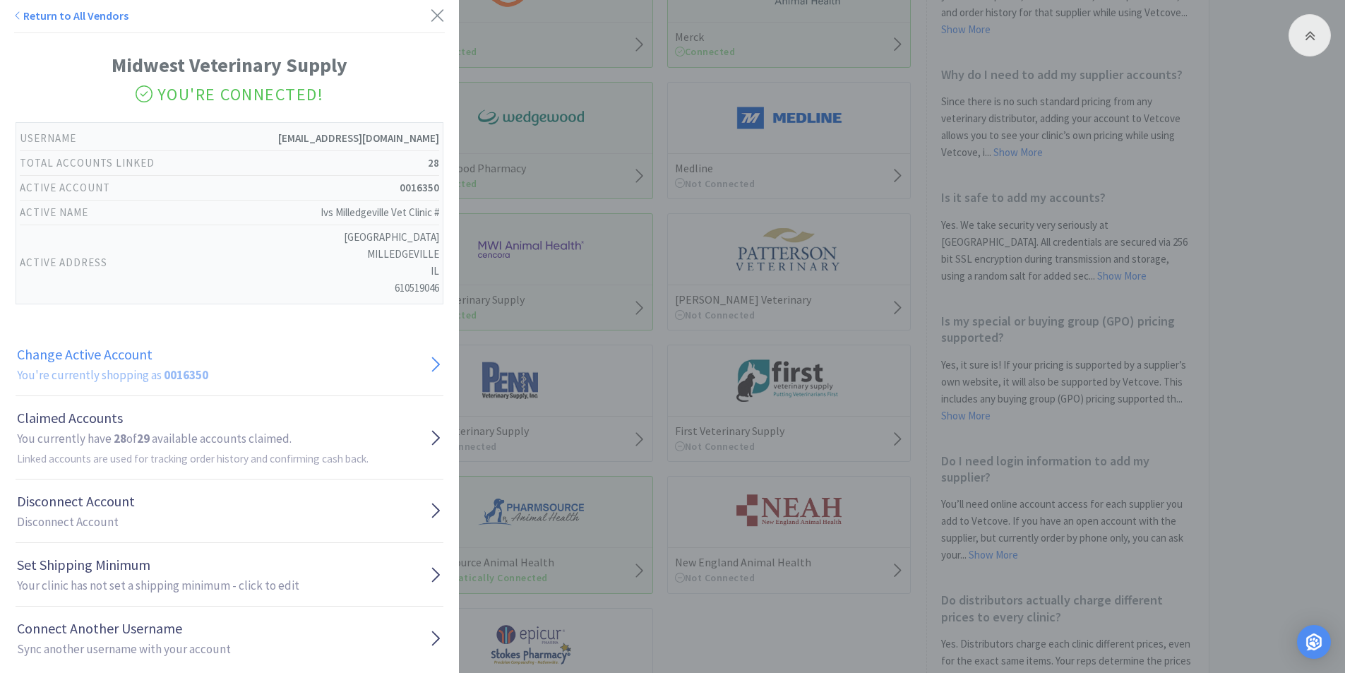
click at [429, 369] on icon at bounding box center [435, 364] width 13 height 21
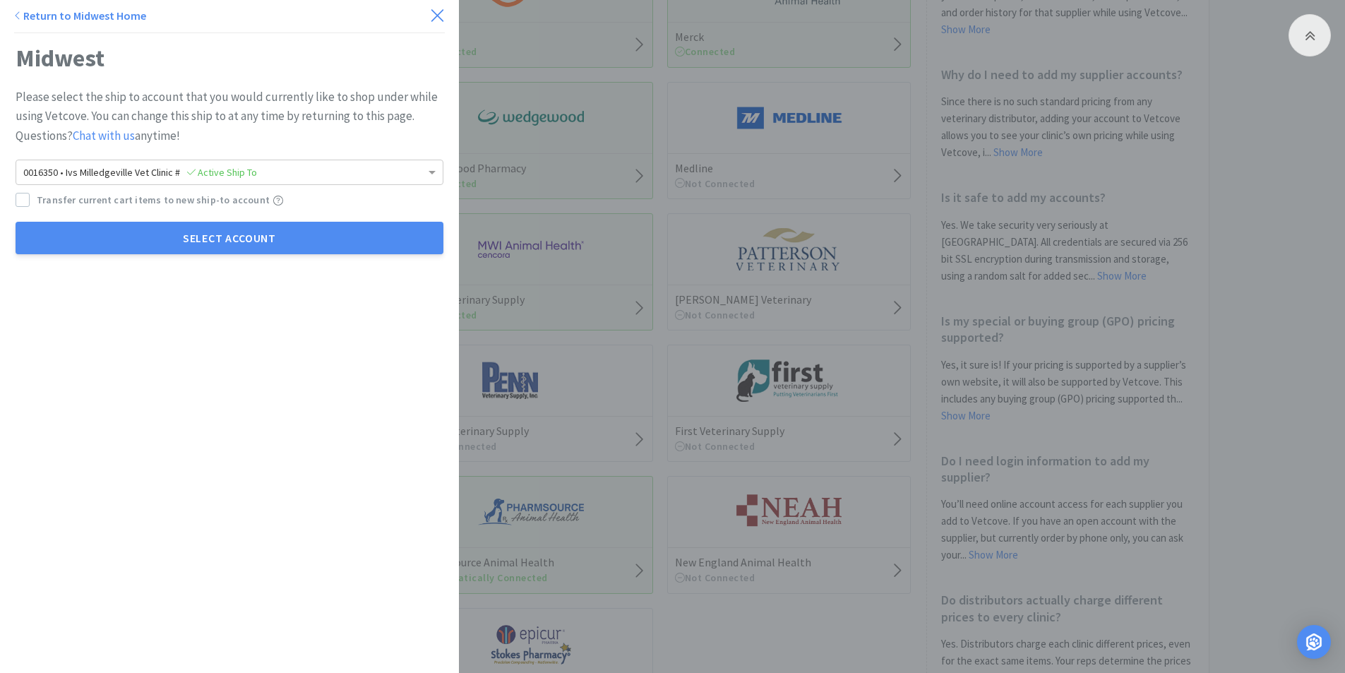
click at [431, 16] on icon at bounding box center [437, 15] width 12 height 12
